Goal: Information Seeking & Learning: Learn about a topic

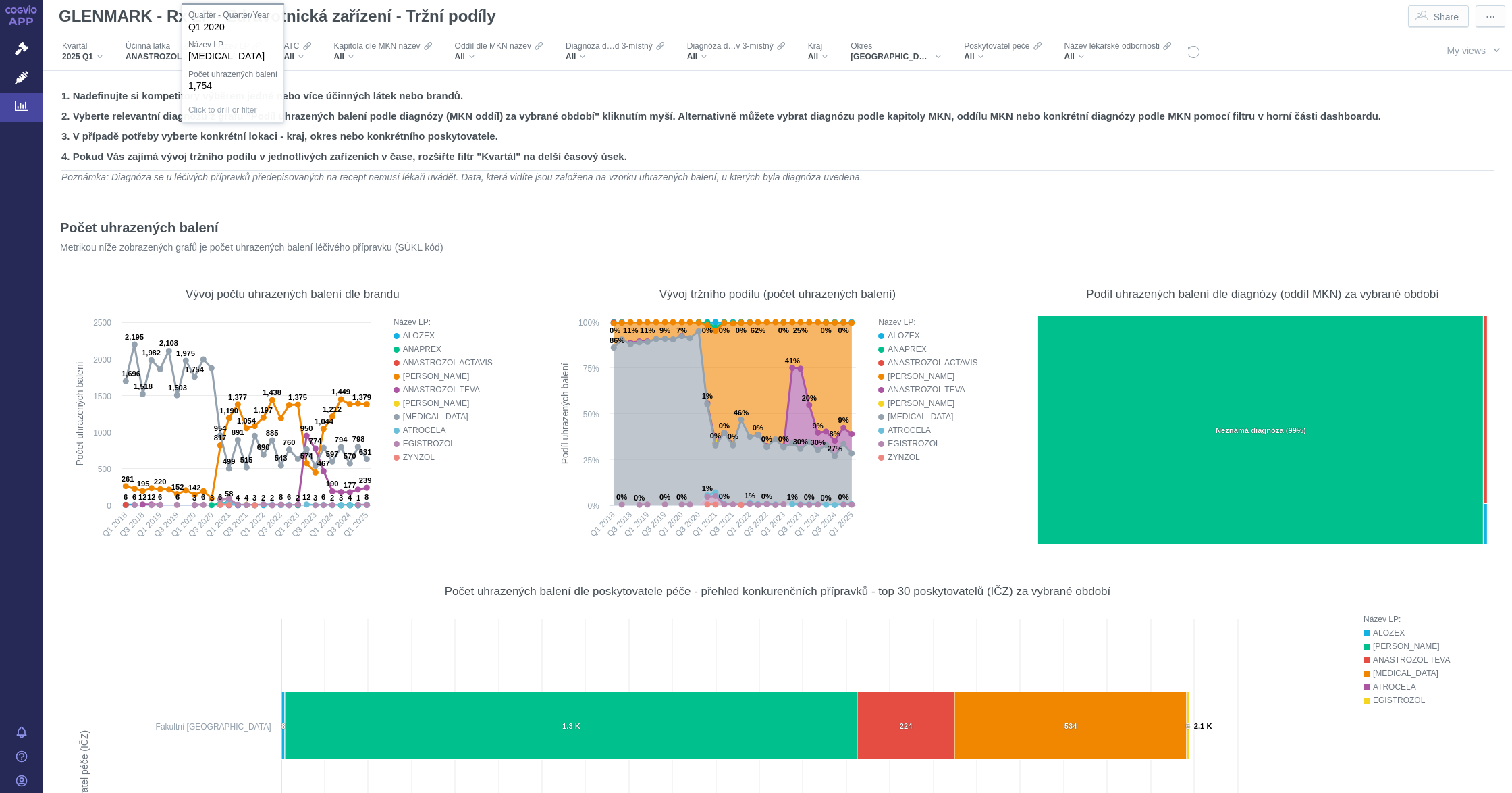
click at [167, 61] on span "ANASTROZOL" at bounding box center [153, 56] width 56 height 11
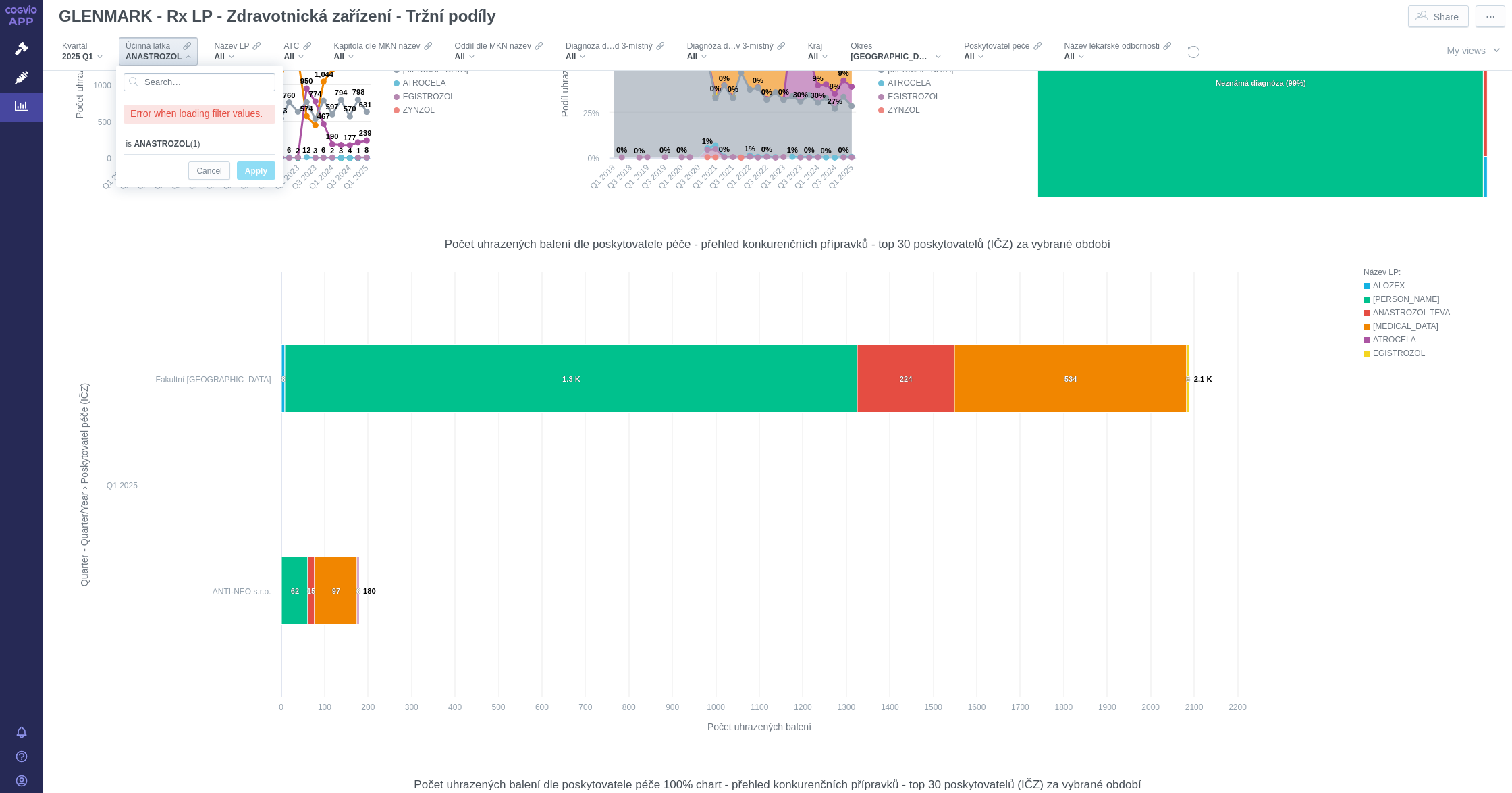
click at [178, 74] on input "Search attribute values" at bounding box center [199, 82] width 152 height 18
type input "iban"
click at [251, 130] on span "Only" at bounding box center [255, 131] width 17 height 15
checkbox input "true"
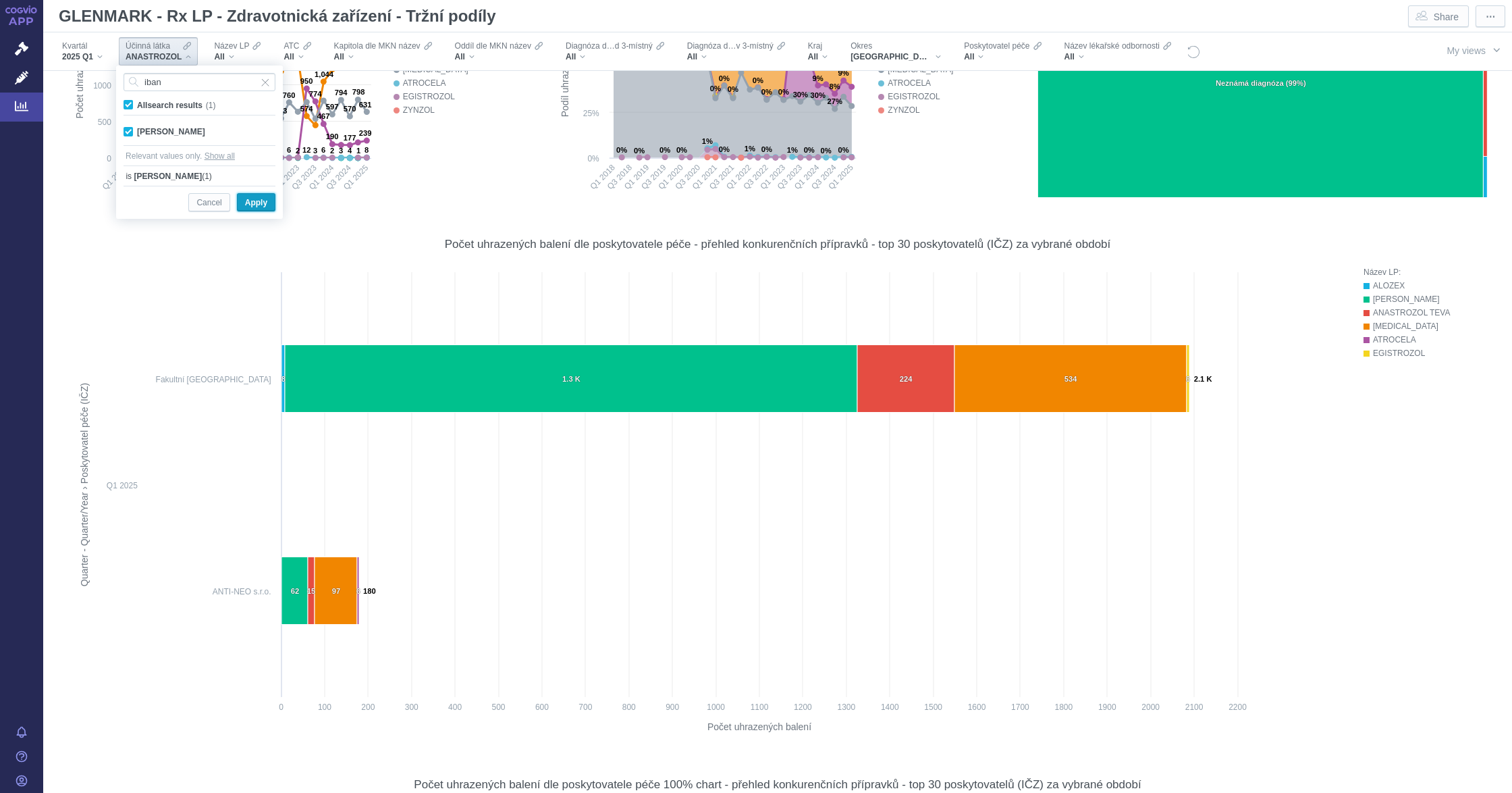
click at [260, 202] on span "Apply" at bounding box center [256, 202] width 23 height 17
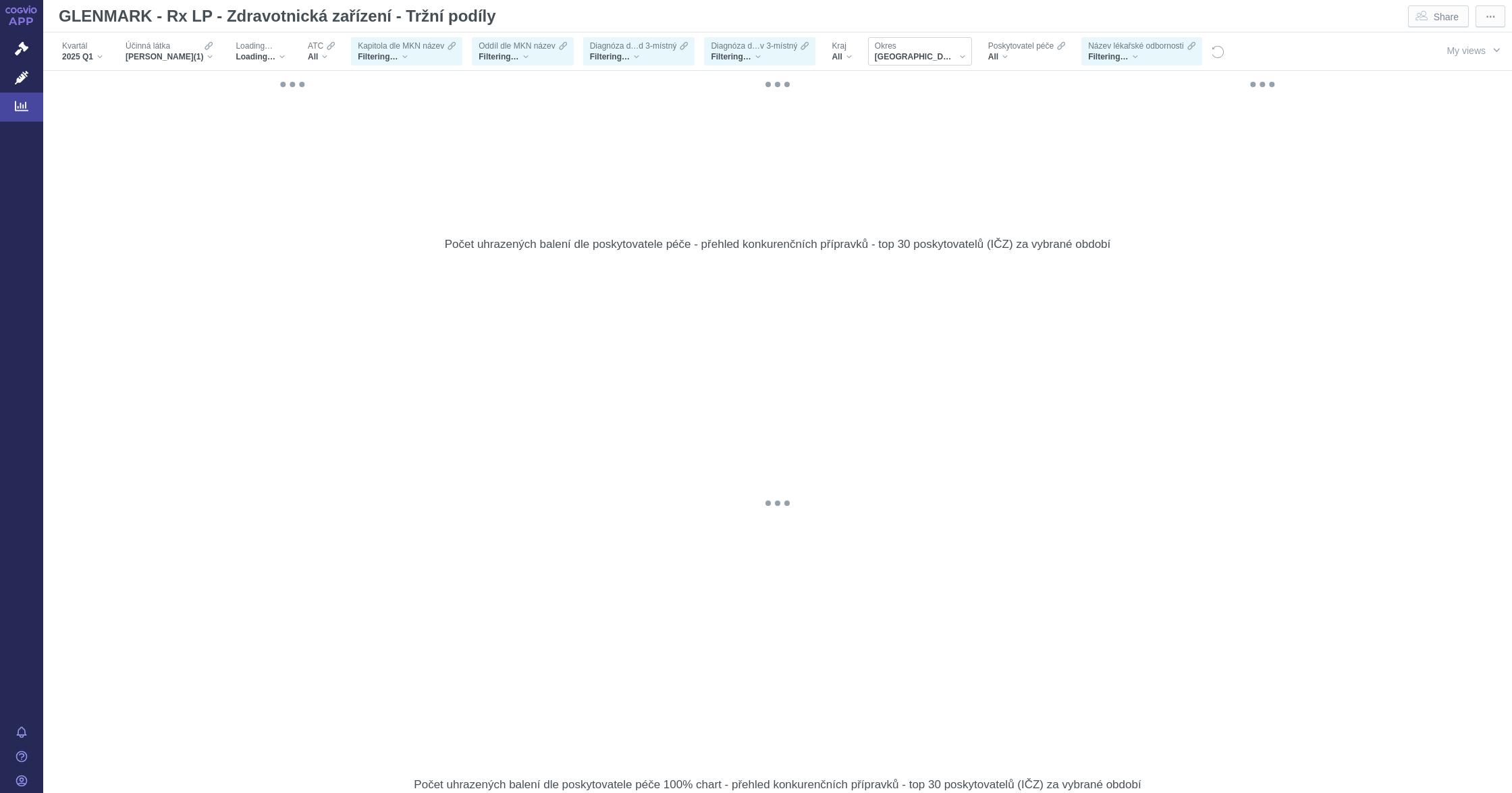
click at [937, 51] on span "[GEOGRAPHIC_DATA]" at bounding box center [915, 56] width 81 height 11
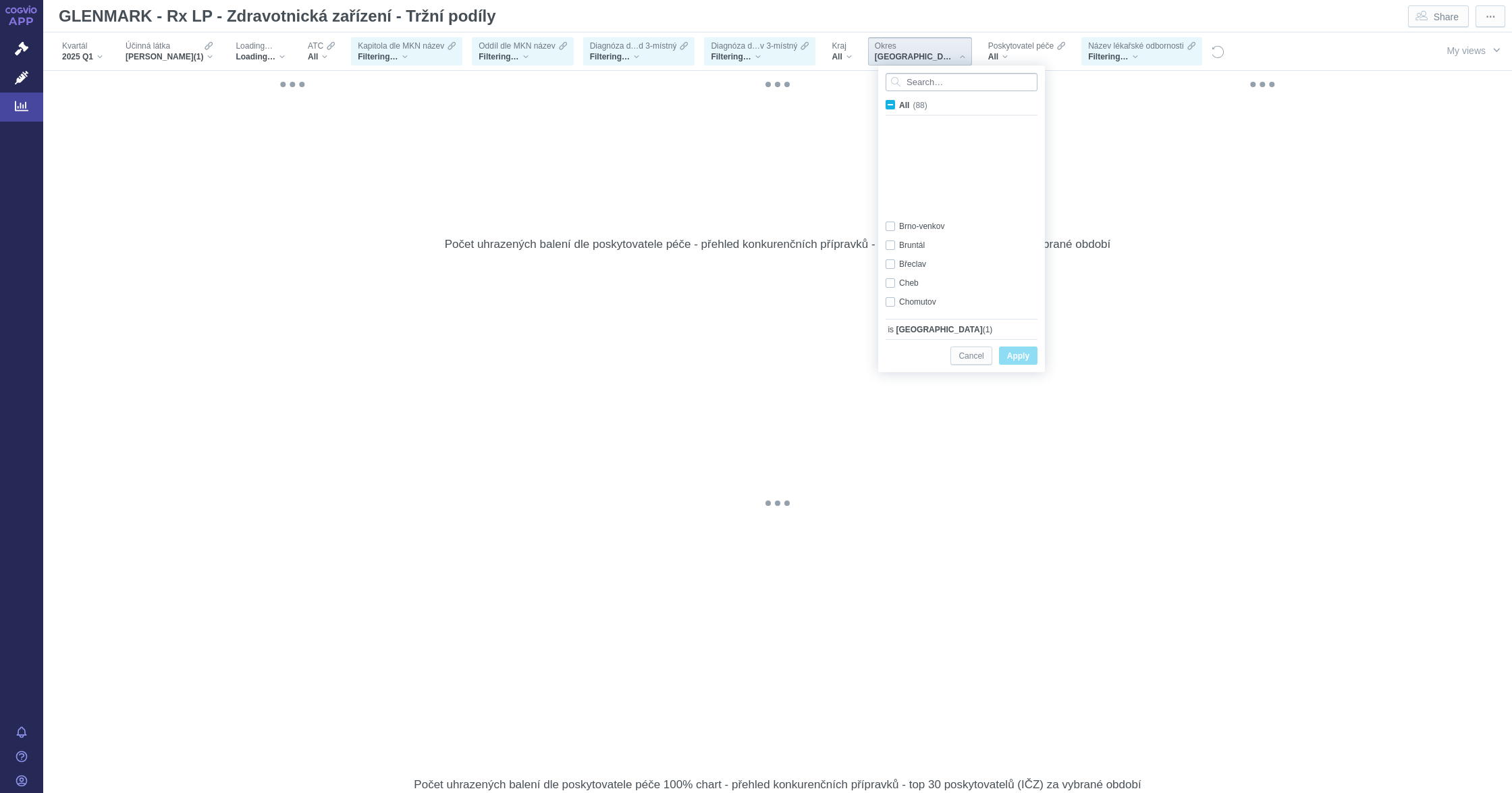
scroll to position [218, 0]
click at [890, 95] on div at bounding box center [962, 82] width 166 height 31
drag, startPoint x: 890, startPoint y: 105, endPoint x: 897, endPoint y: 164, distance: 59.4
click at [899, 106] on span "All (88)" at bounding box center [913, 105] width 28 height 9
click at [899, 106] on input "All (88)" at bounding box center [904, 102] width 9 height 9
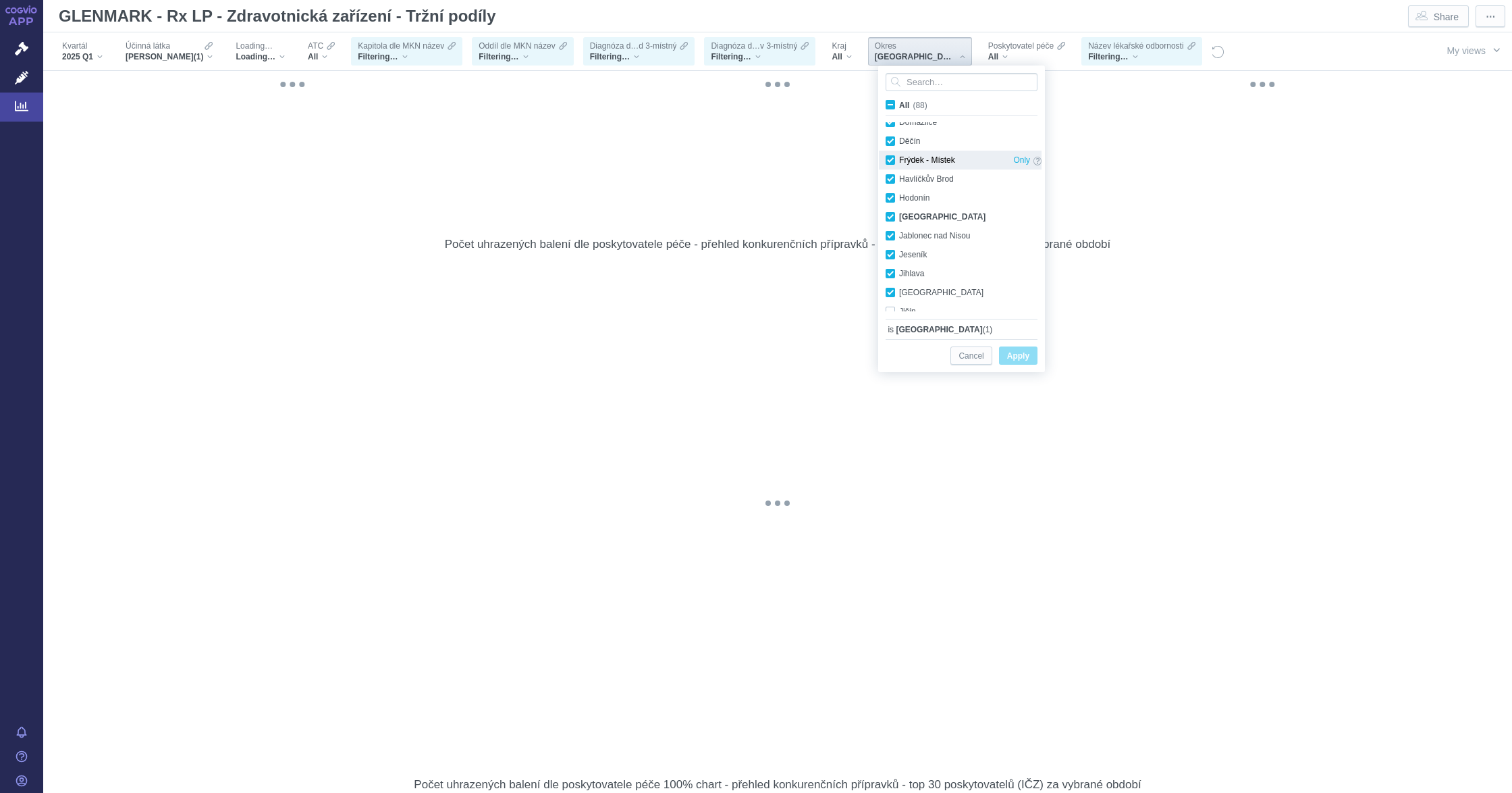
checkbox input "true"
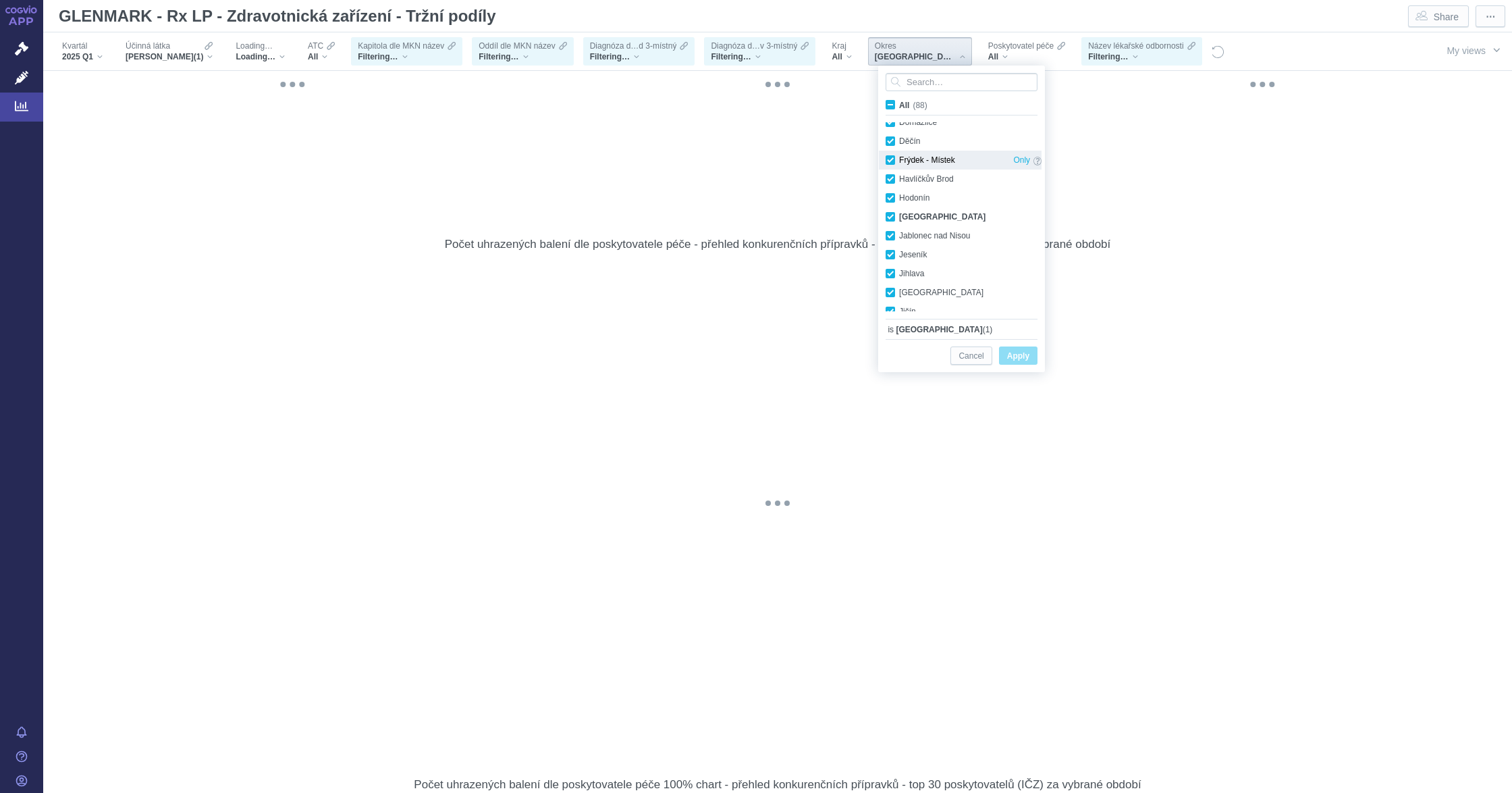
checkbox input "true"
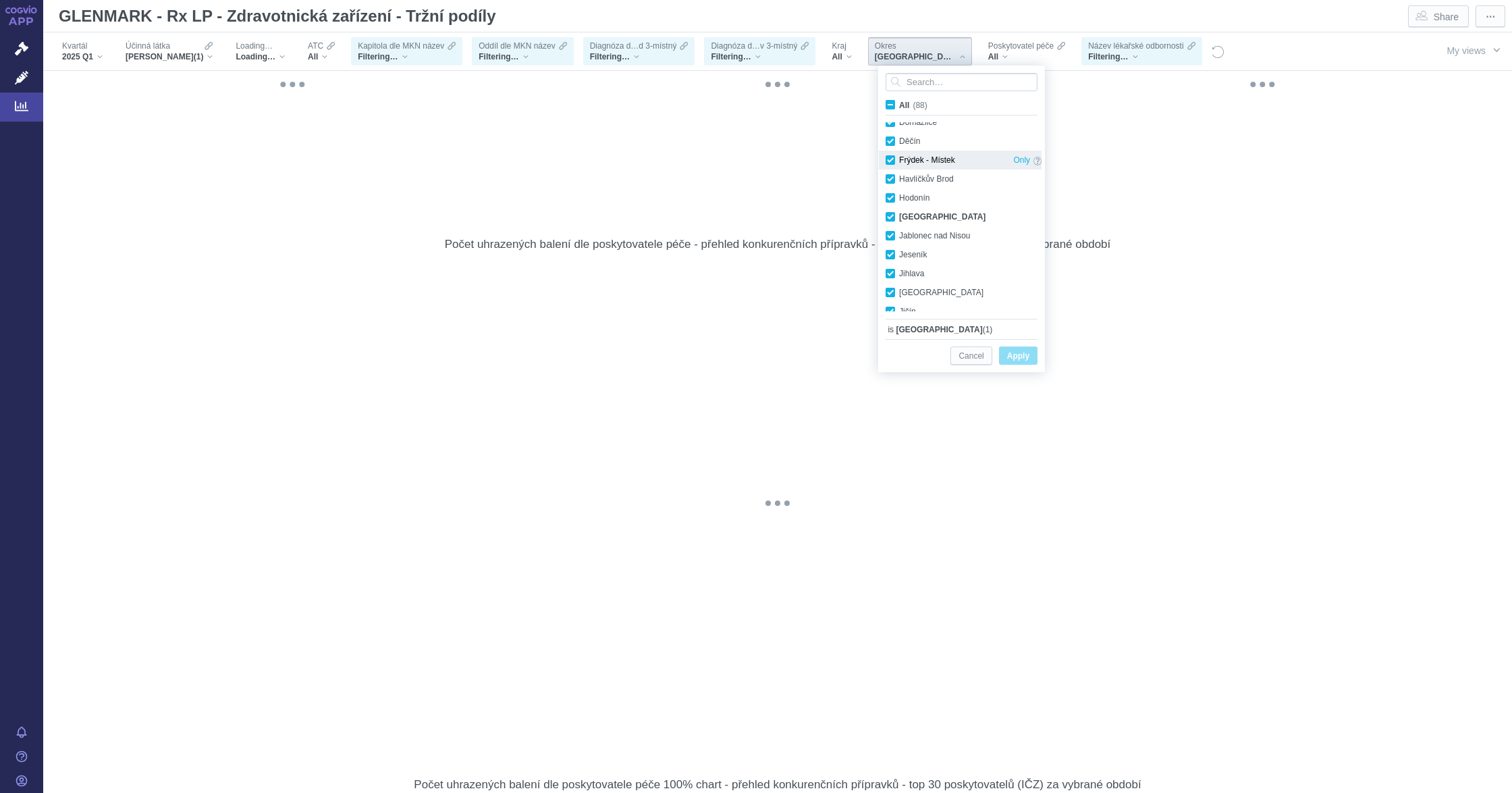
checkbox input "true"
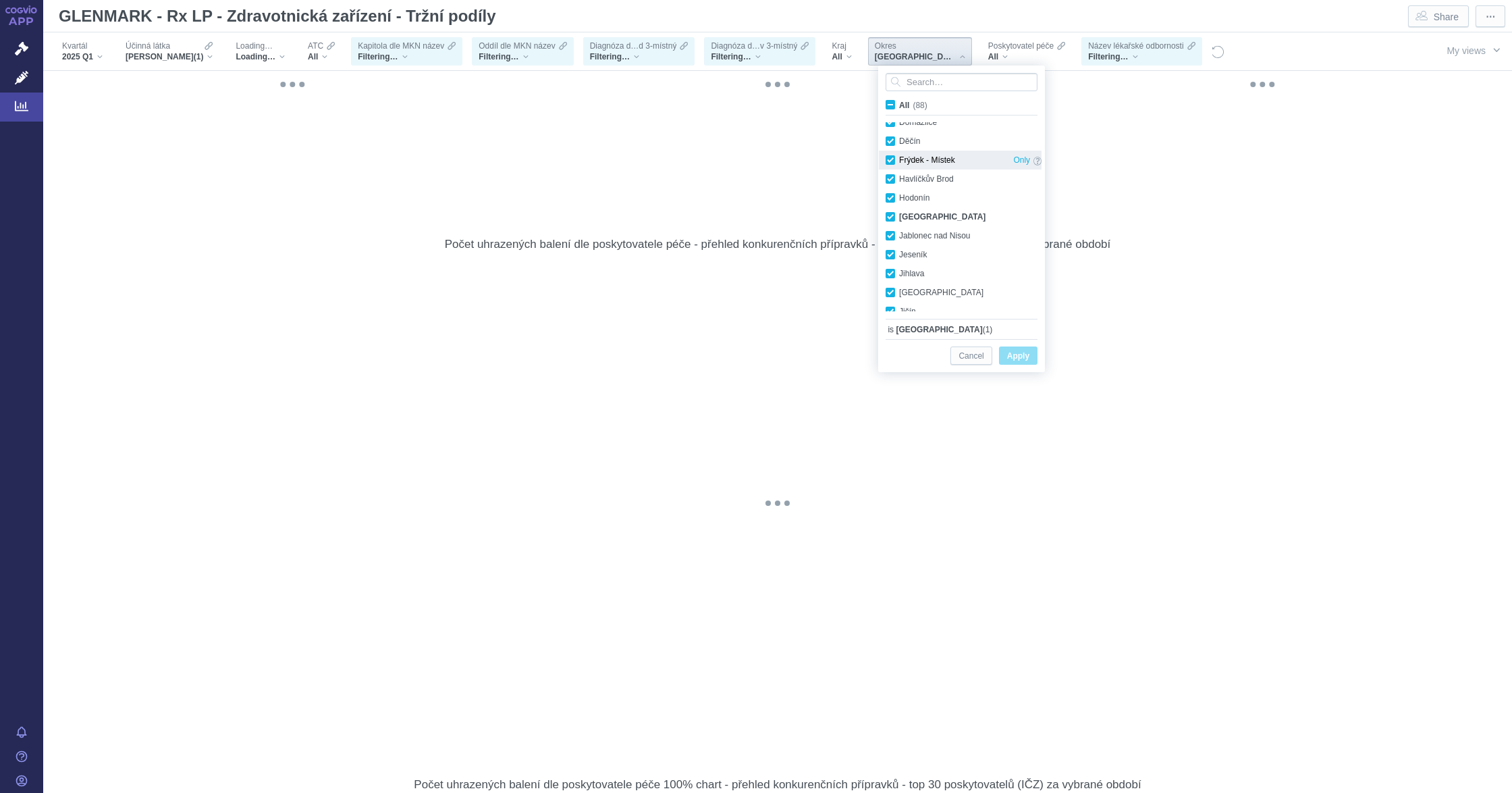
checkbox input "true"
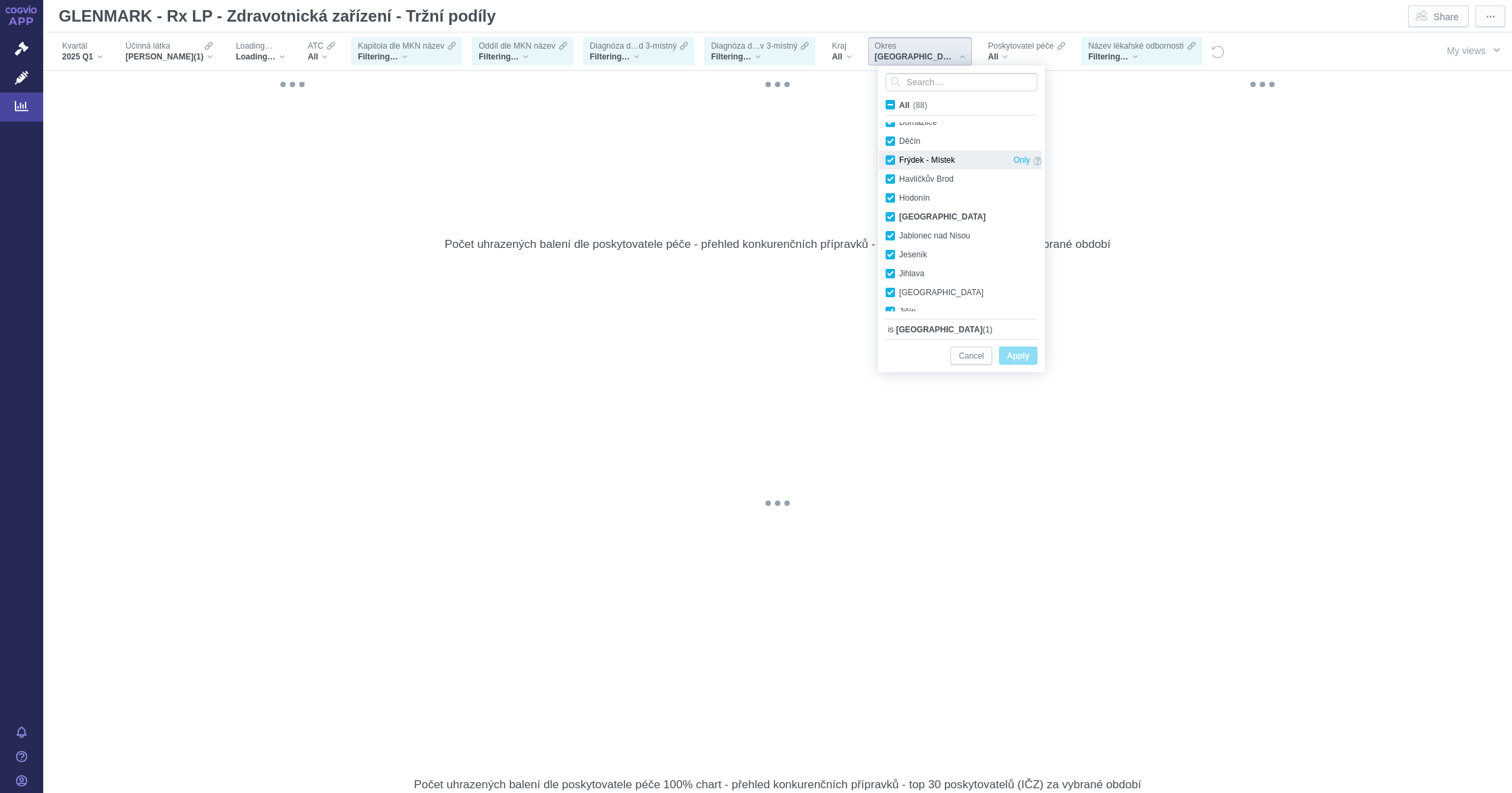
checkbox input "true"
click at [1010, 354] on span "Apply" at bounding box center [1018, 356] width 23 height 17
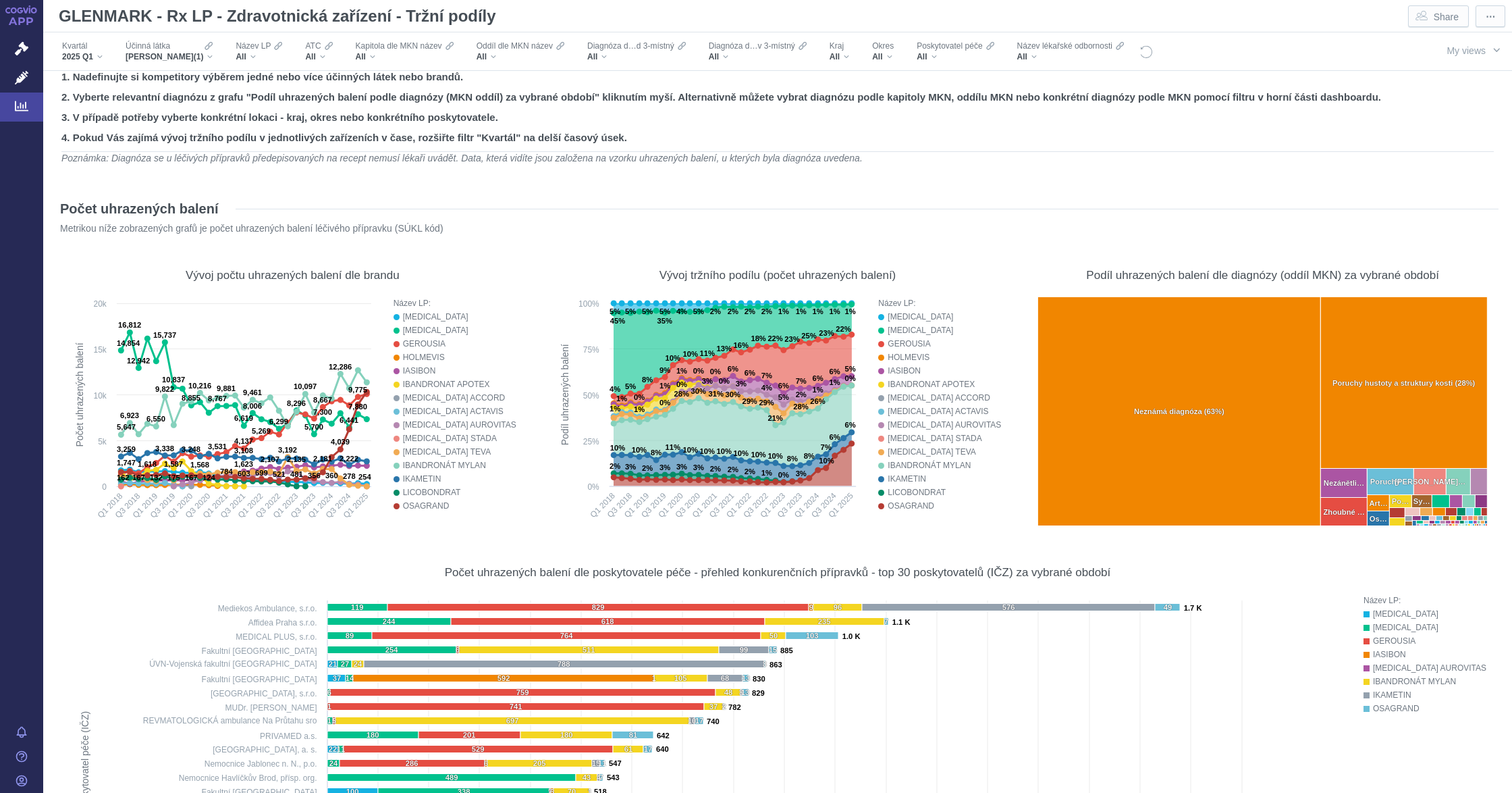
scroll to position [0, 0]
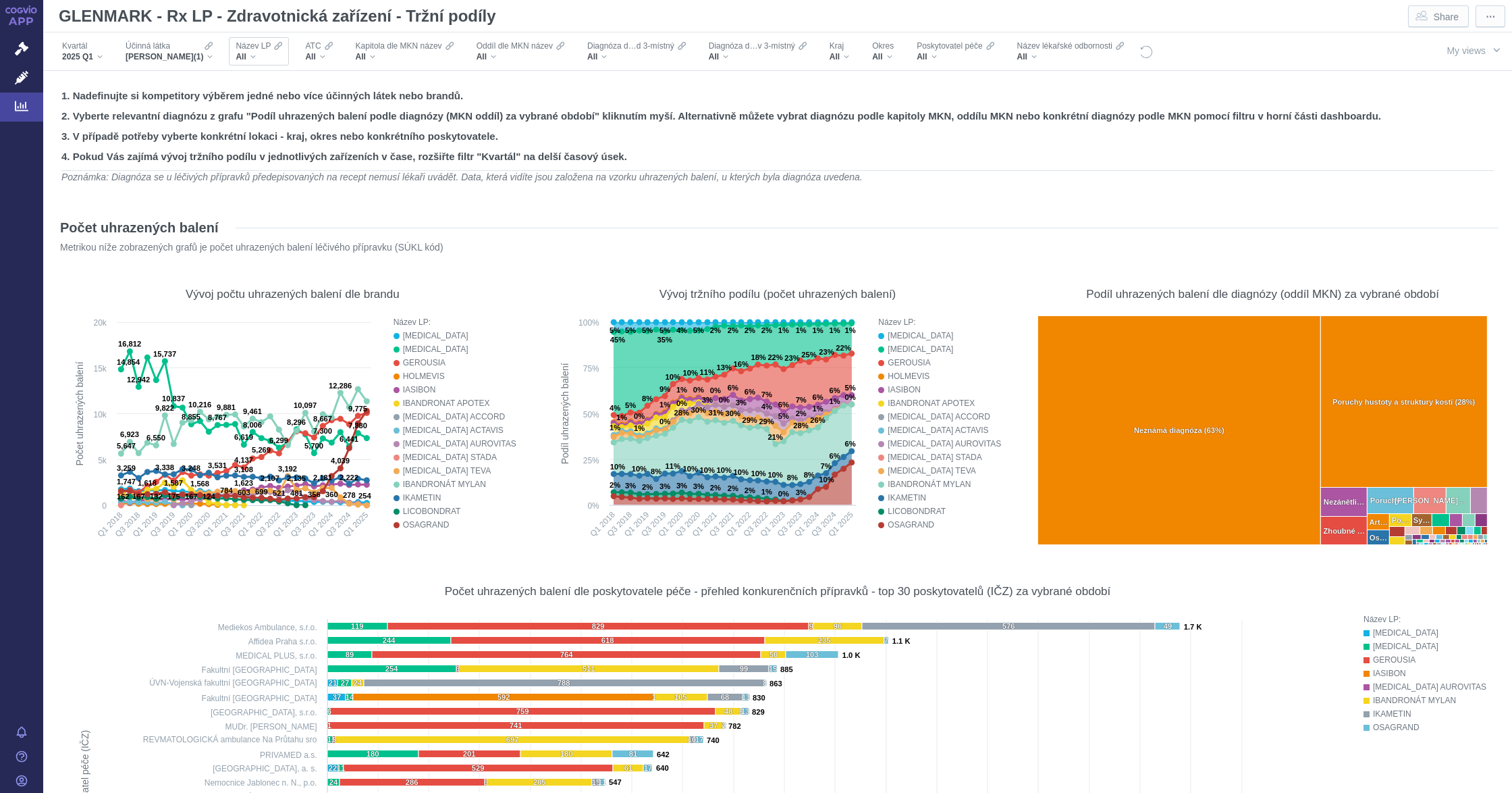
click at [277, 53] on div "All" at bounding box center [259, 56] width 47 height 11
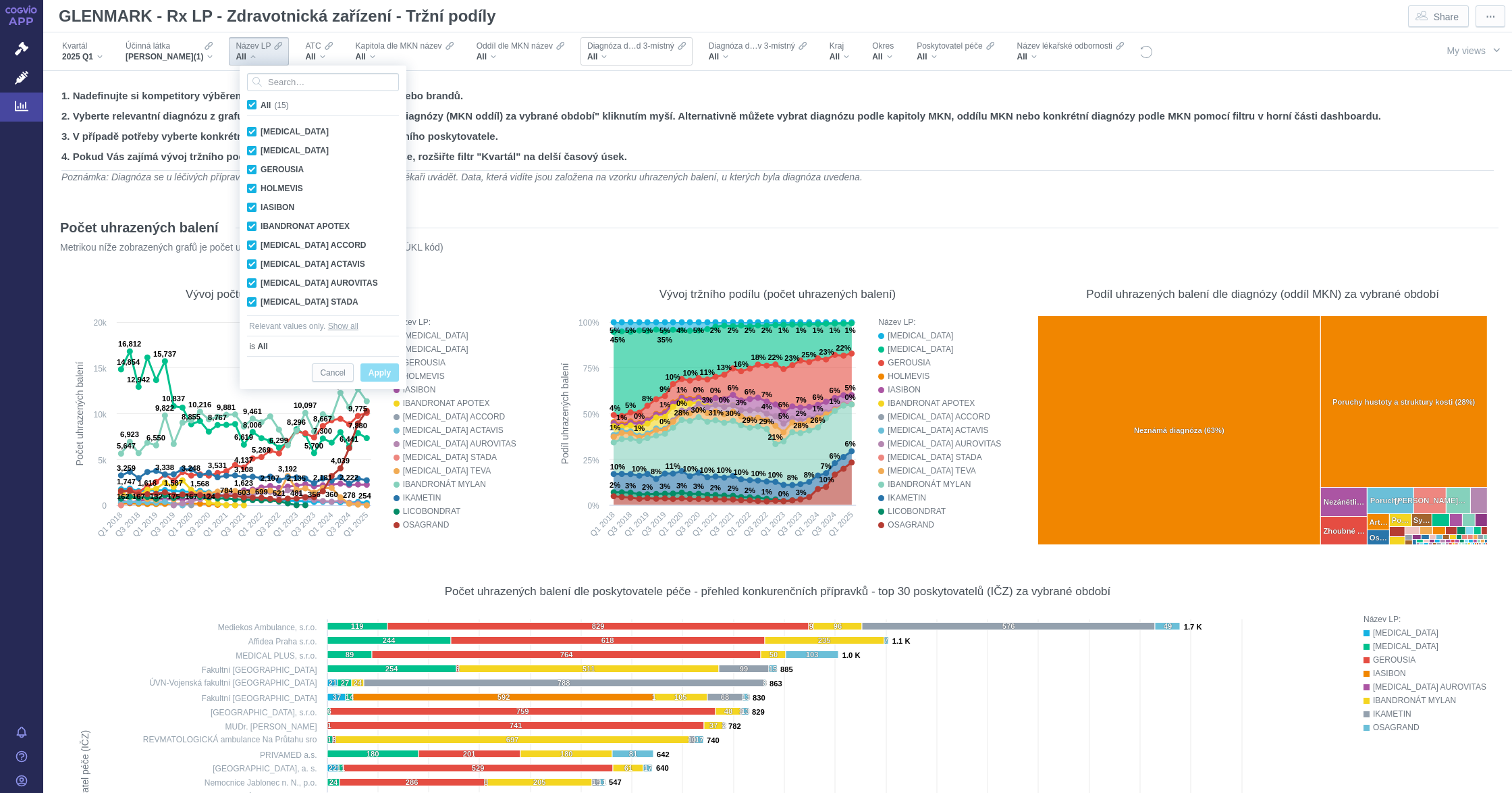
click at [619, 63] on div "Diagnóza d…d 3-místný All" at bounding box center [636, 51] width 112 height 28
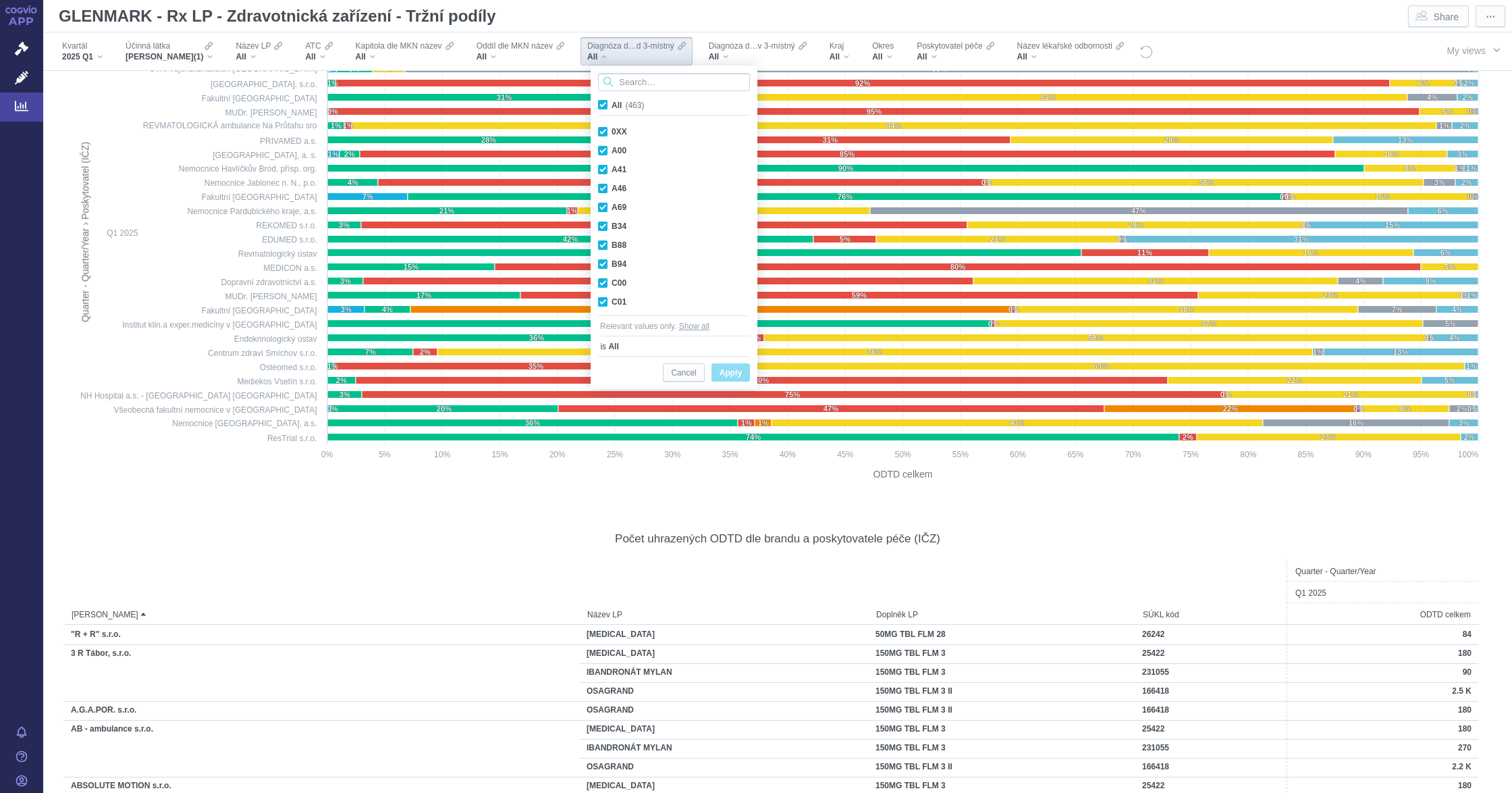
scroll to position [3181, 0]
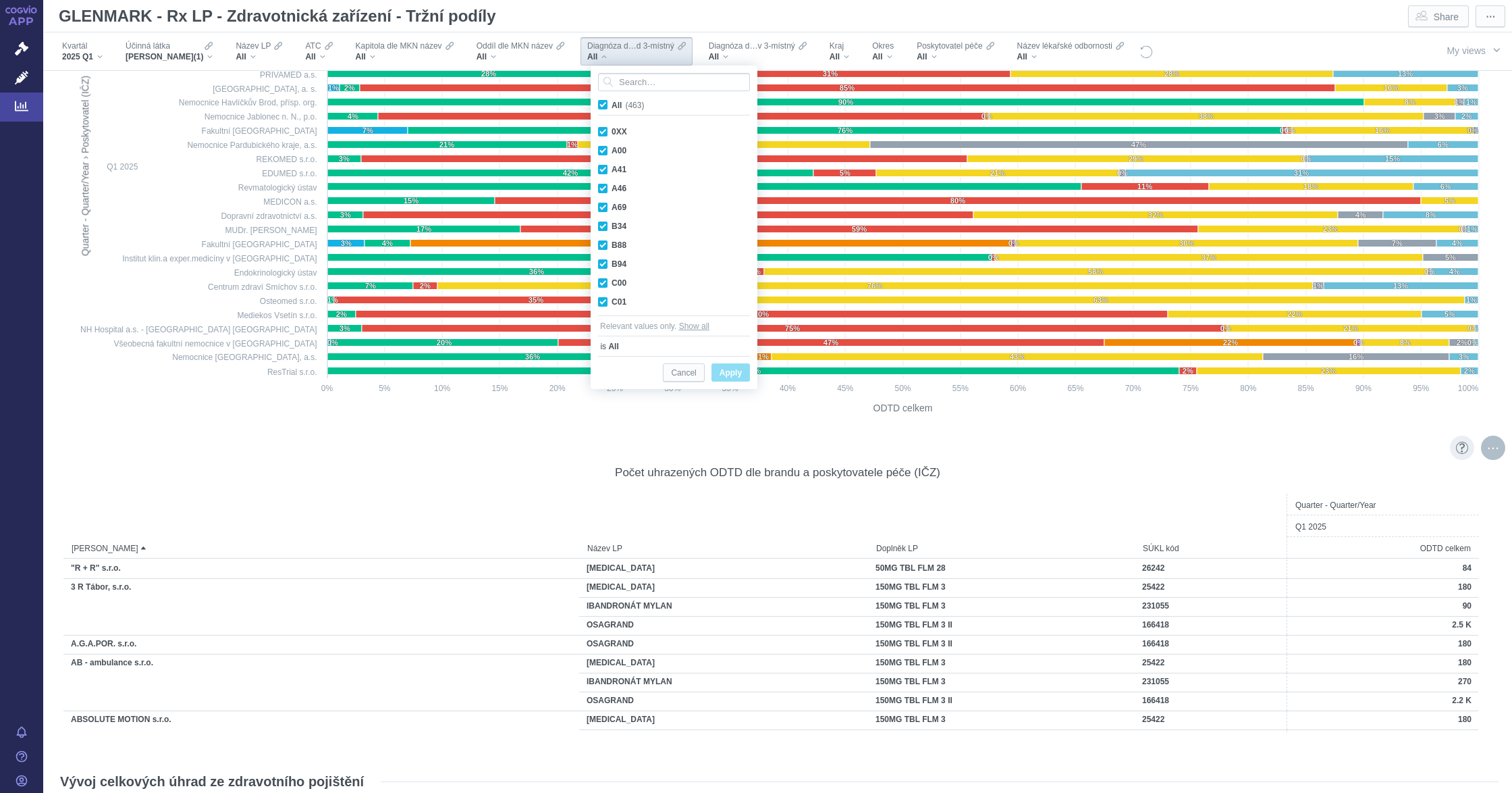
click at [1483, 443] on div "More actions" at bounding box center [1493, 447] width 24 height 24
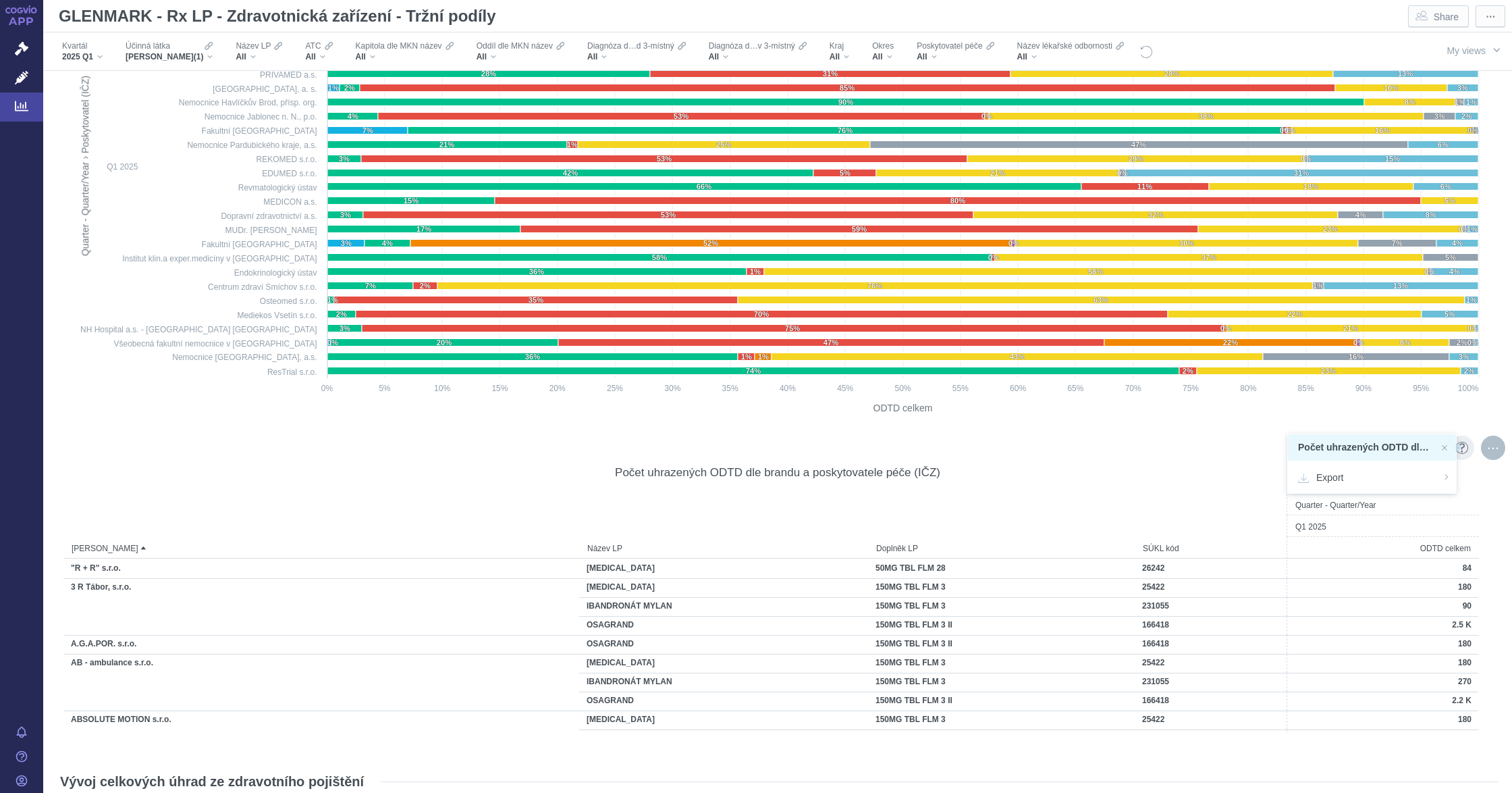
click at [1205, 449] on div "Počet uhrazených ODTD dle brandu a poskytovatele péče (IČZ) Quarter - Quarter/Y…" at bounding box center [778, 597] width 1429 height 297
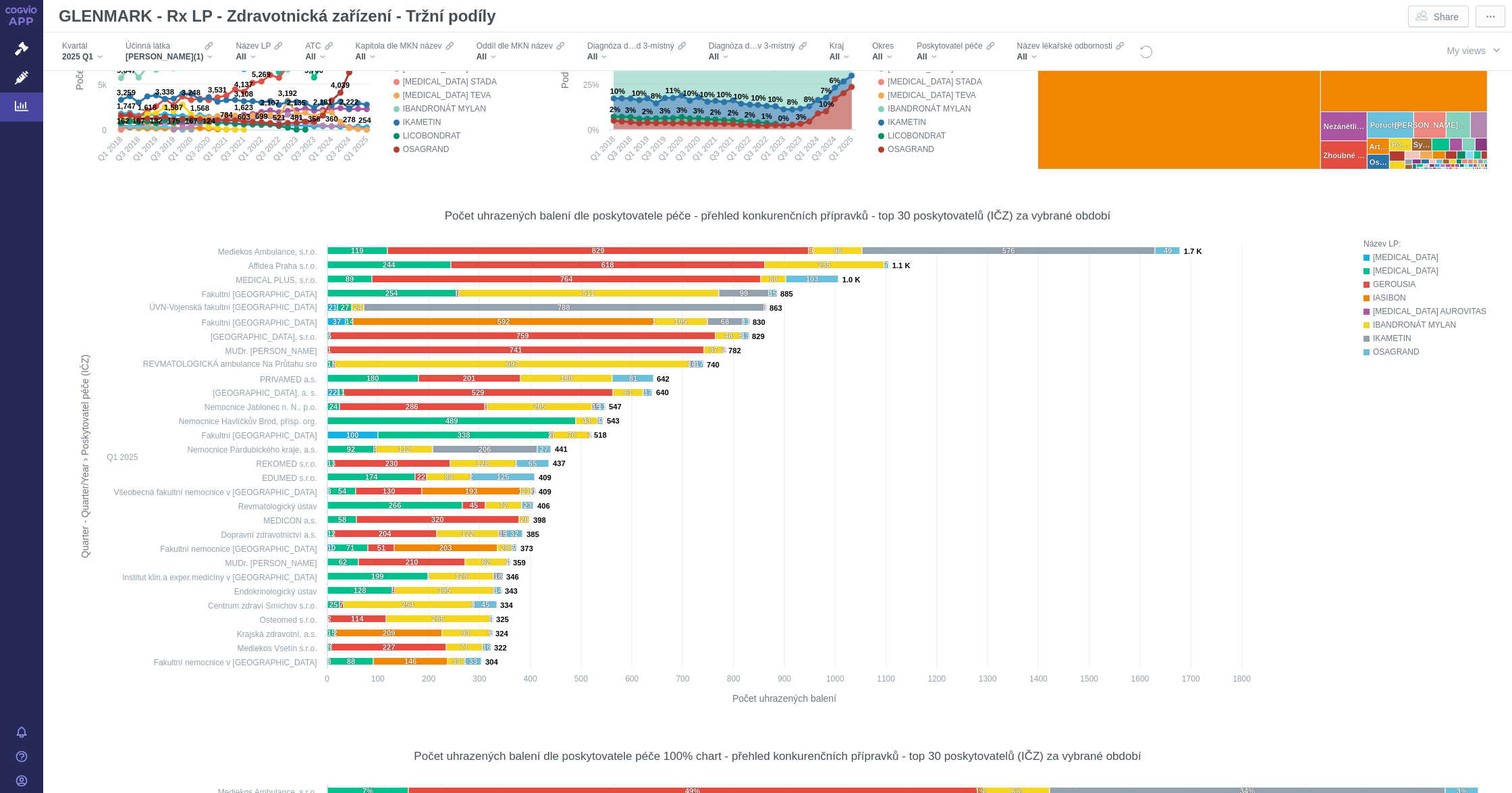
scroll to position [384, 0]
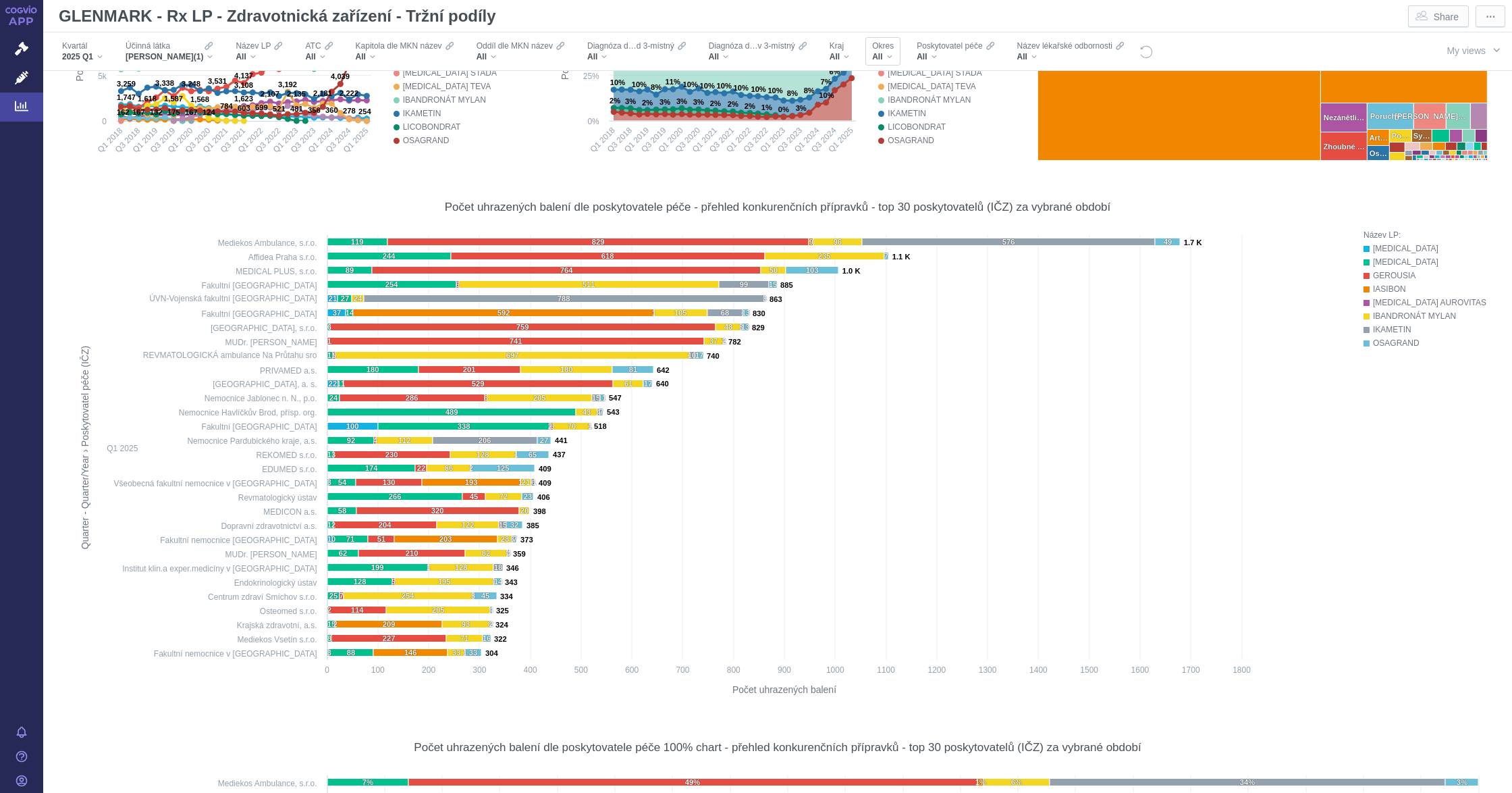
click at [894, 58] on div "All" at bounding box center [883, 56] width 22 height 11
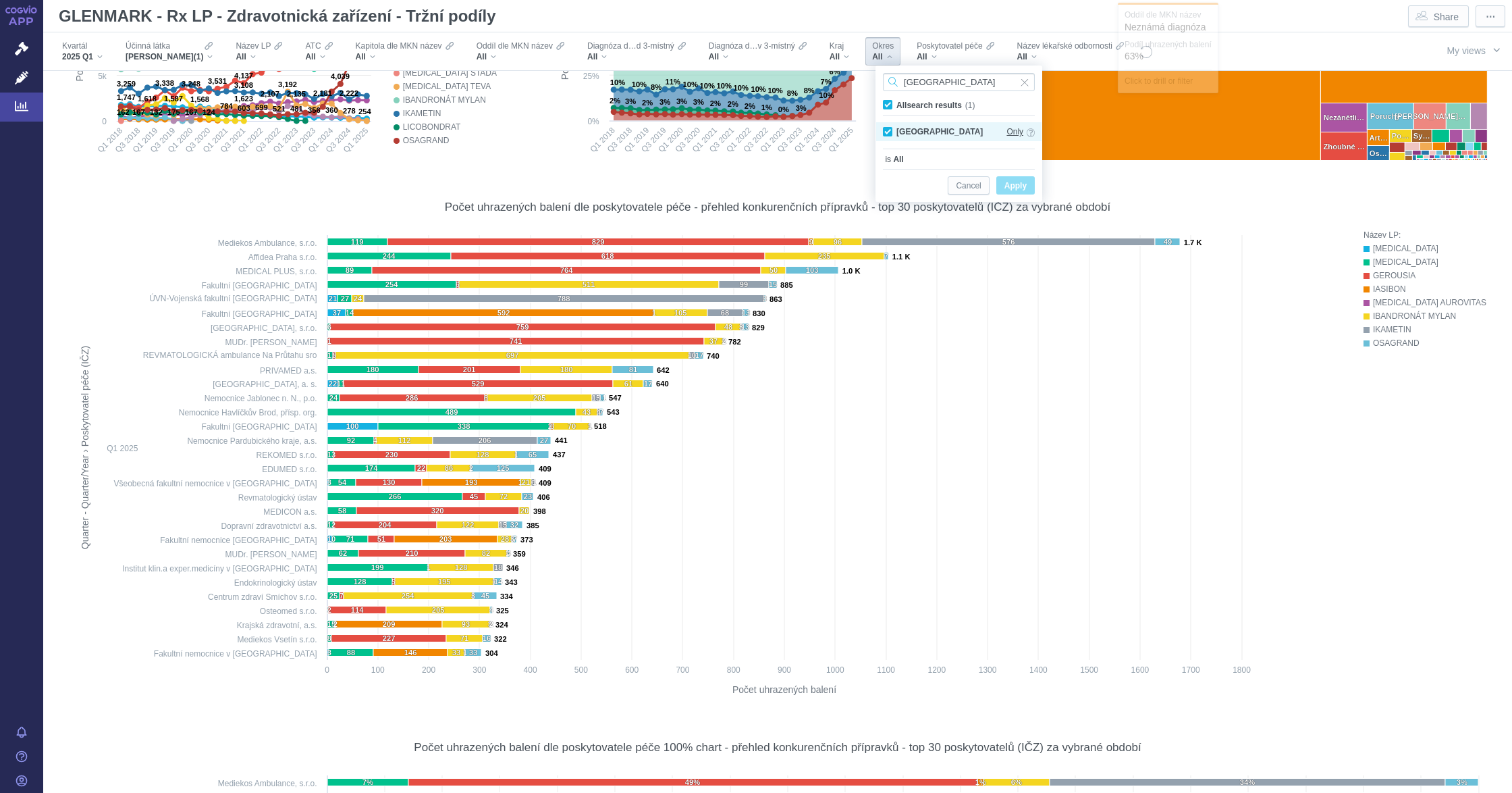
type input "[GEOGRAPHIC_DATA]"
click at [1016, 134] on span "Only" at bounding box center [1015, 131] width 17 height 15
click at [1016, 184] on span "Apply" at bounding box center [1016, 185] width 23 height 17
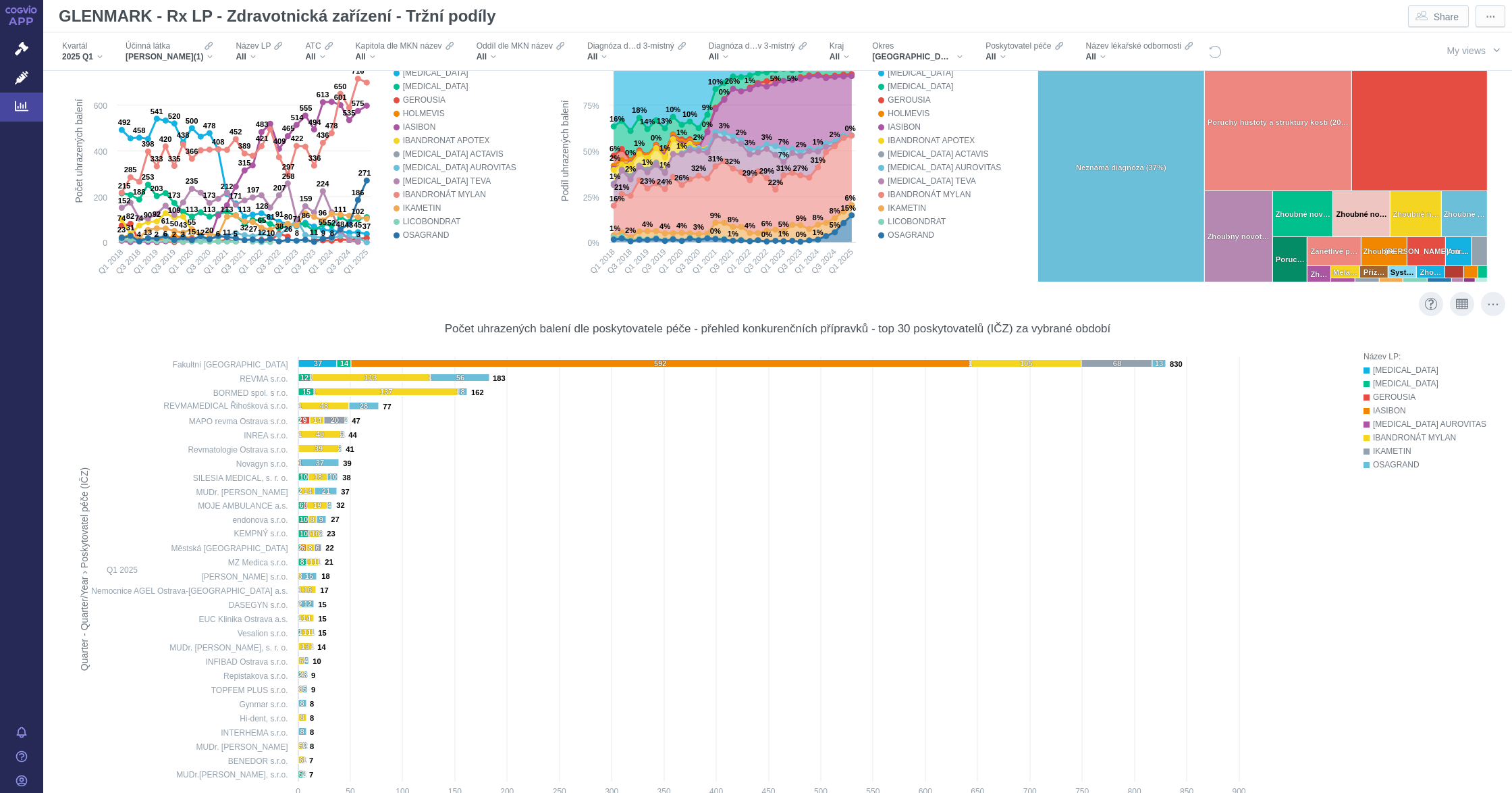
scroll to position [0, 0]
